Goal: Transaction & Acquisition: Book appointment/travel/reservation

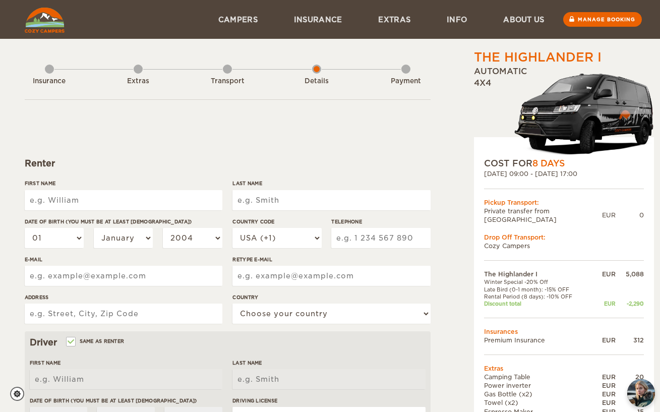
click at [228, 72] on div "Transport" at bounding box center [227, 79] width 9 height 40
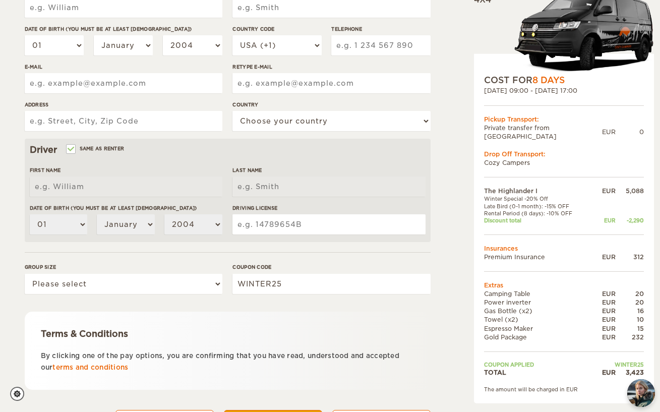
scroll to position [242, 0]
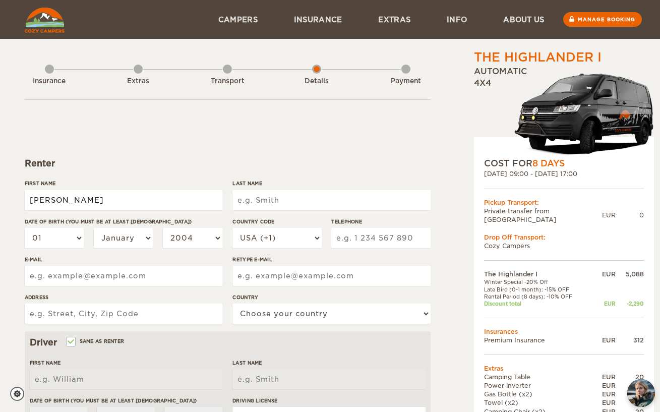
type input "[PERSON_NAME]"
select select "11"
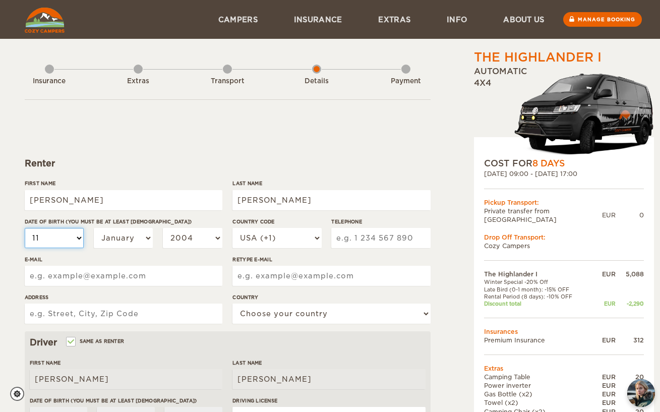
select select "11"
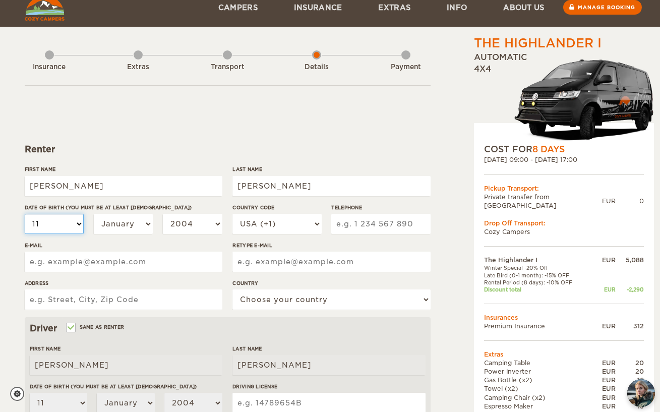
scroll to position [63, 0]
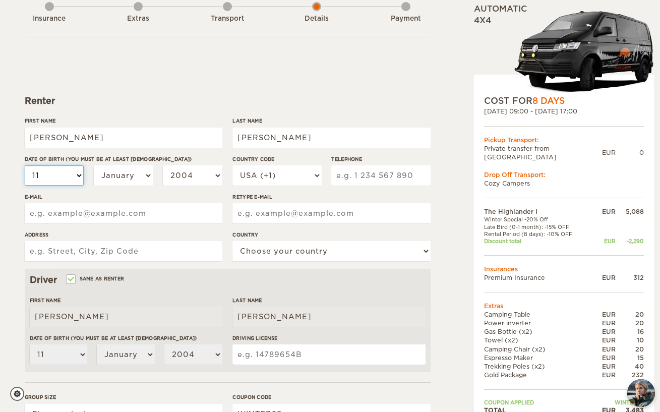
select select "21"
select select "09"
select select "1979"
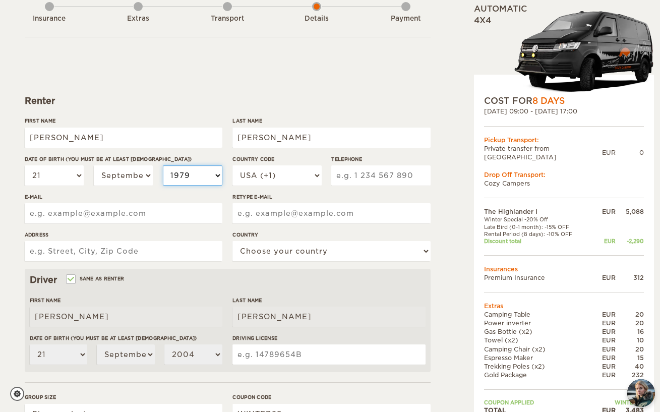
select select "1979"
type input "6125582841"
type input "[EMAIL_ADDRESS][DOMAIN_NAME]"
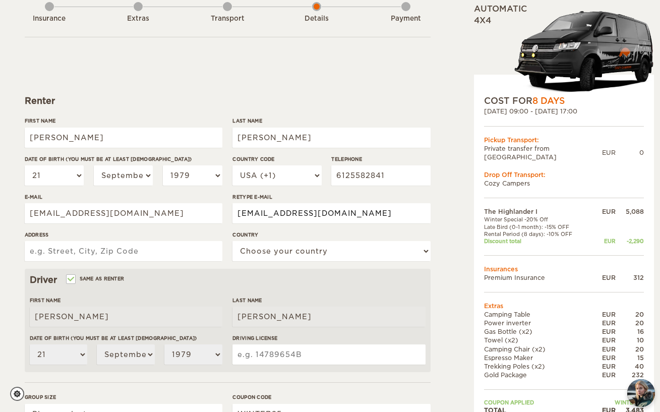
type input "[EMAIL_ADDRESS][DOMAIN_NAME]"
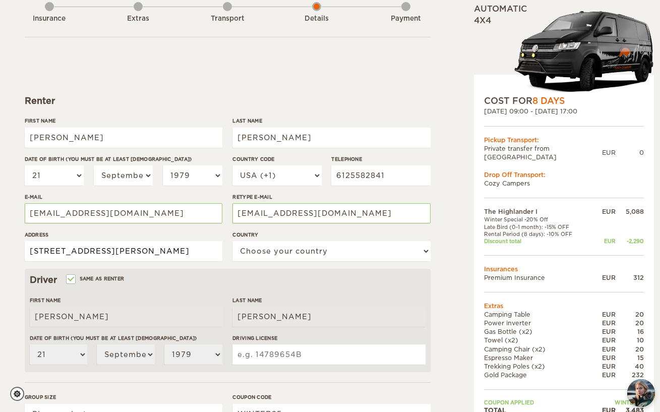
type input "[STREET_ADDRESS][PERSON_NAME]"
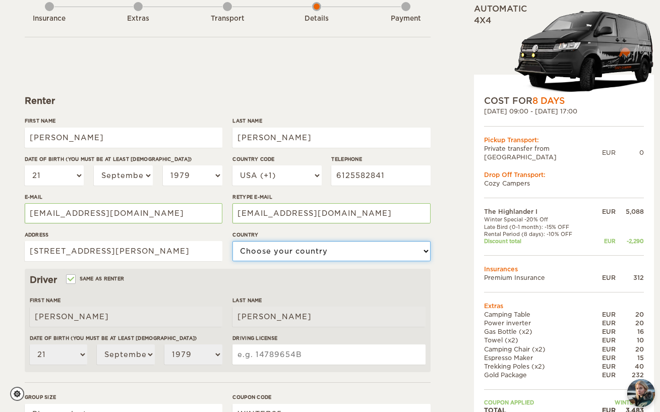
select select "222"
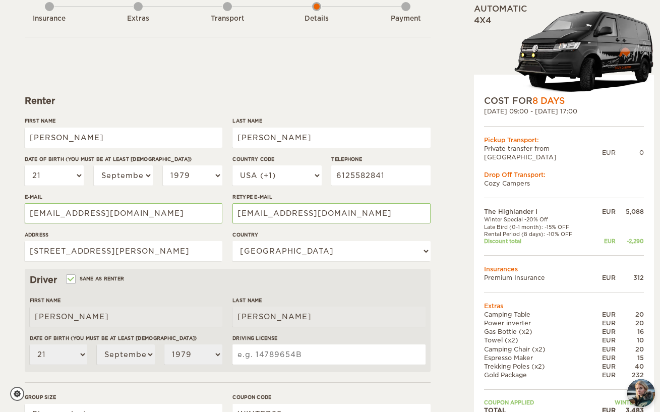
scroll to position [70, 0]
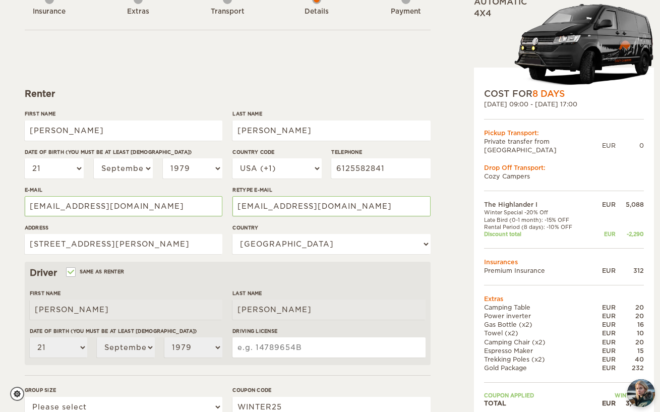
click at [266, 345] on input "Driving License" at bounding box center [328, 347] width 193 height 20
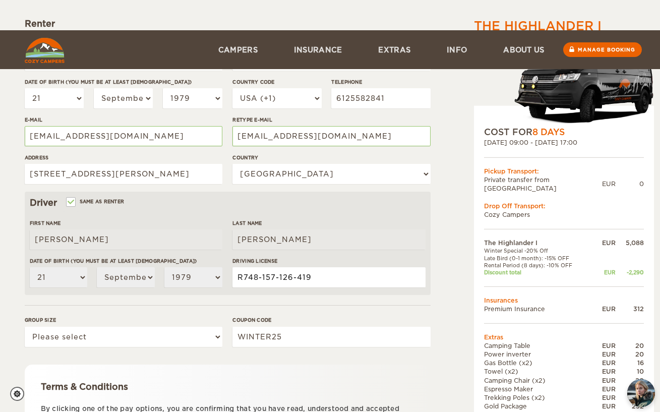
scroll to position [209, 0]
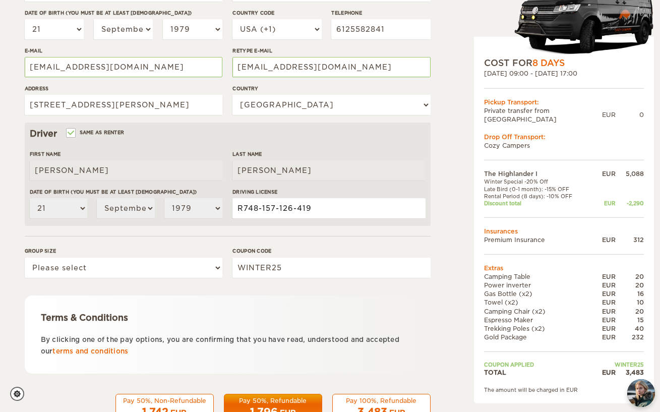
type input "R748-157-126-419"
select select "2"
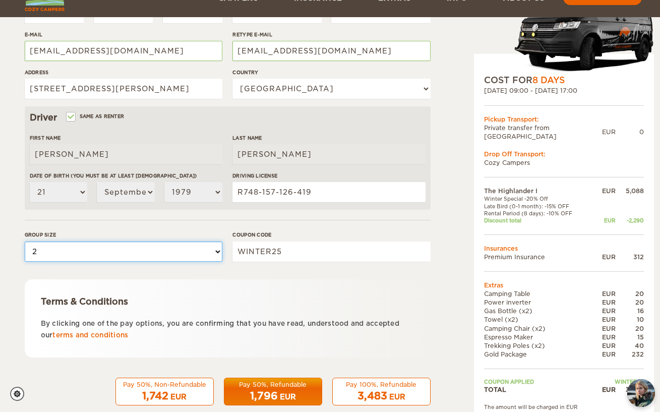
scroll to position [242, 0]
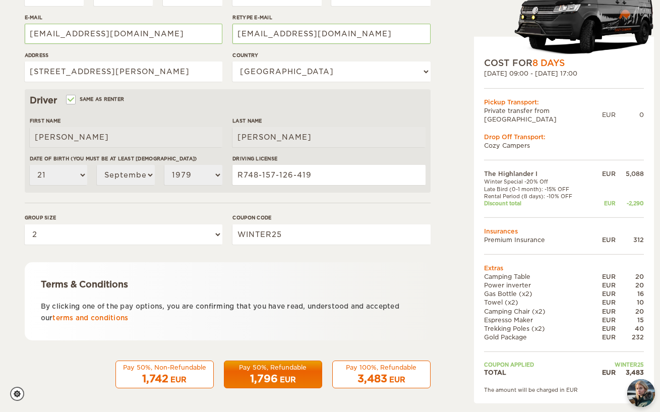
click at [288, 375] on div "EUR" at bounding box center [288, 380] width 16 height 10
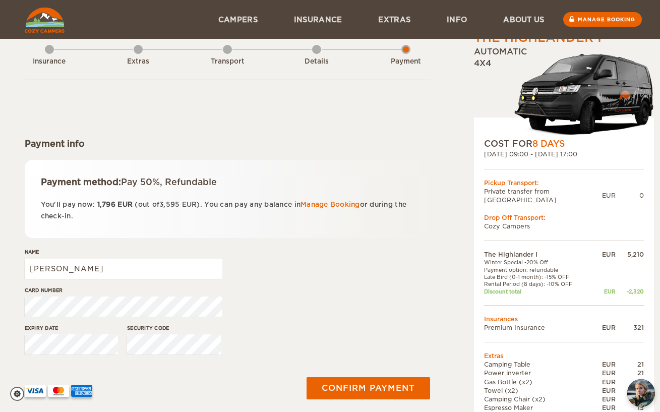
scroll to position [171, 0]
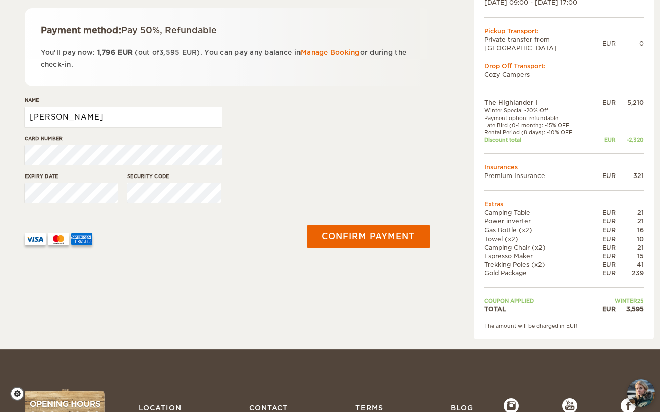
click at [175, 115] on input "[PERSON_NAME]" at bounding box center [124, 117] width 198 height 20
type input "Drew Miller"
click at [302, 146] on div "Card number" at bounding box center [228, 154] width 406 height 38
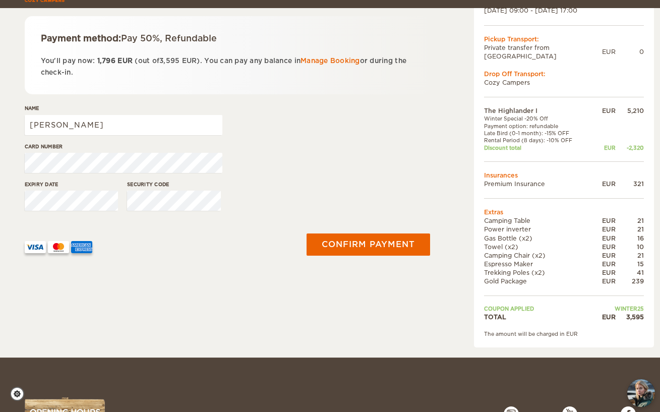
scroll to position [161, 0]
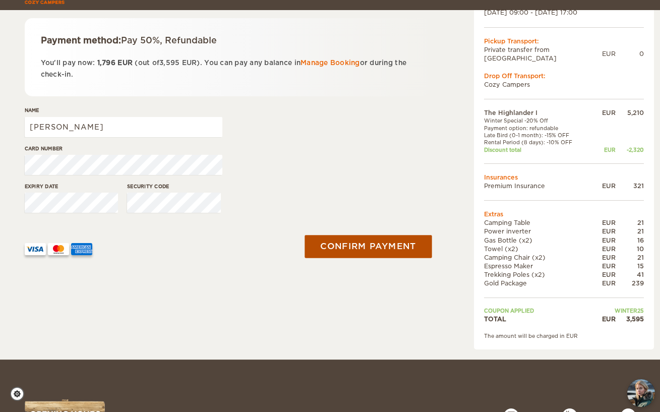
click at [375, 252] on button "Confirm payment" at bounding box center [368, 246] width 127 height 23
